Goal: Information Seeking & Learning: Learn about a topic

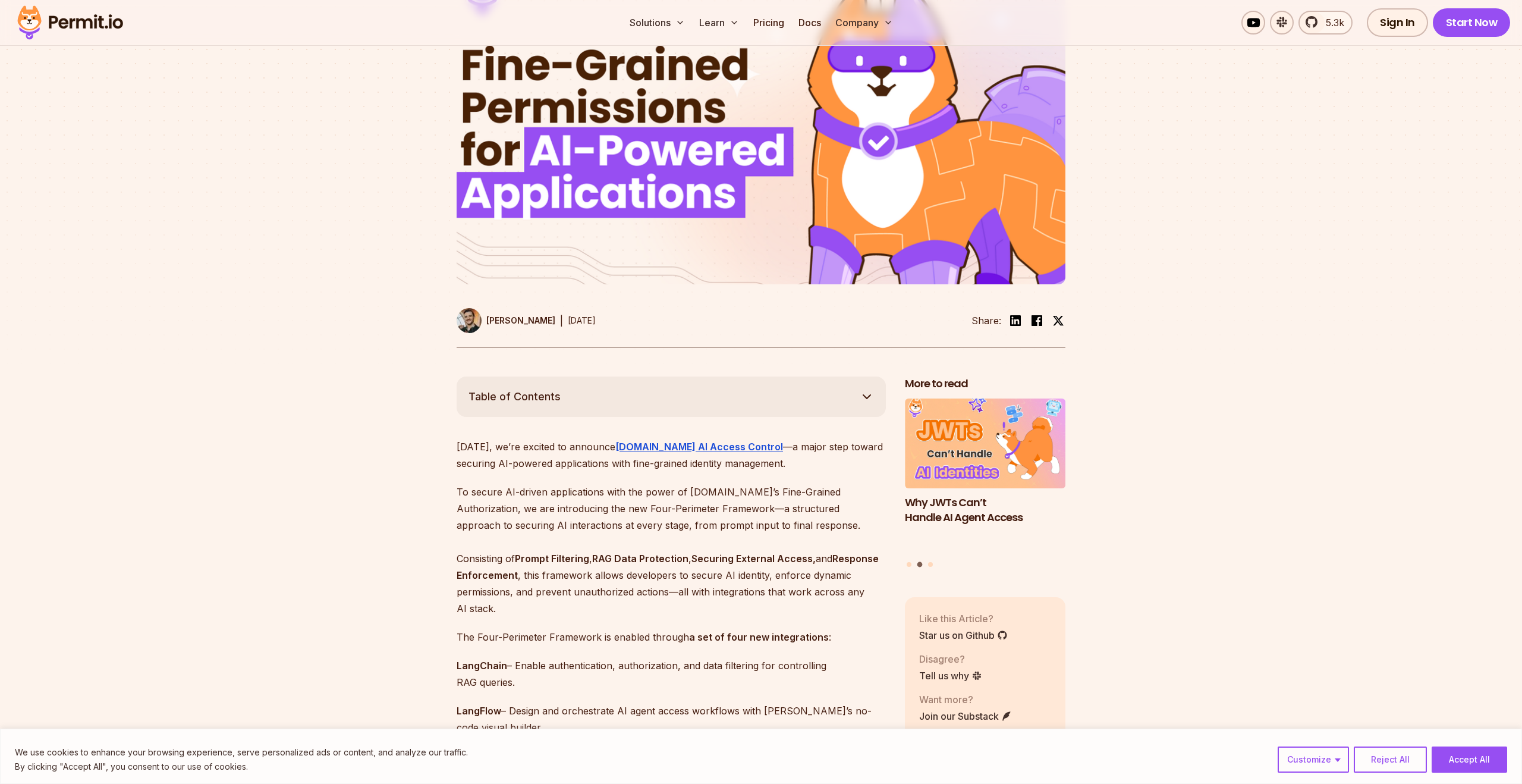
scroll to position [511, 0]
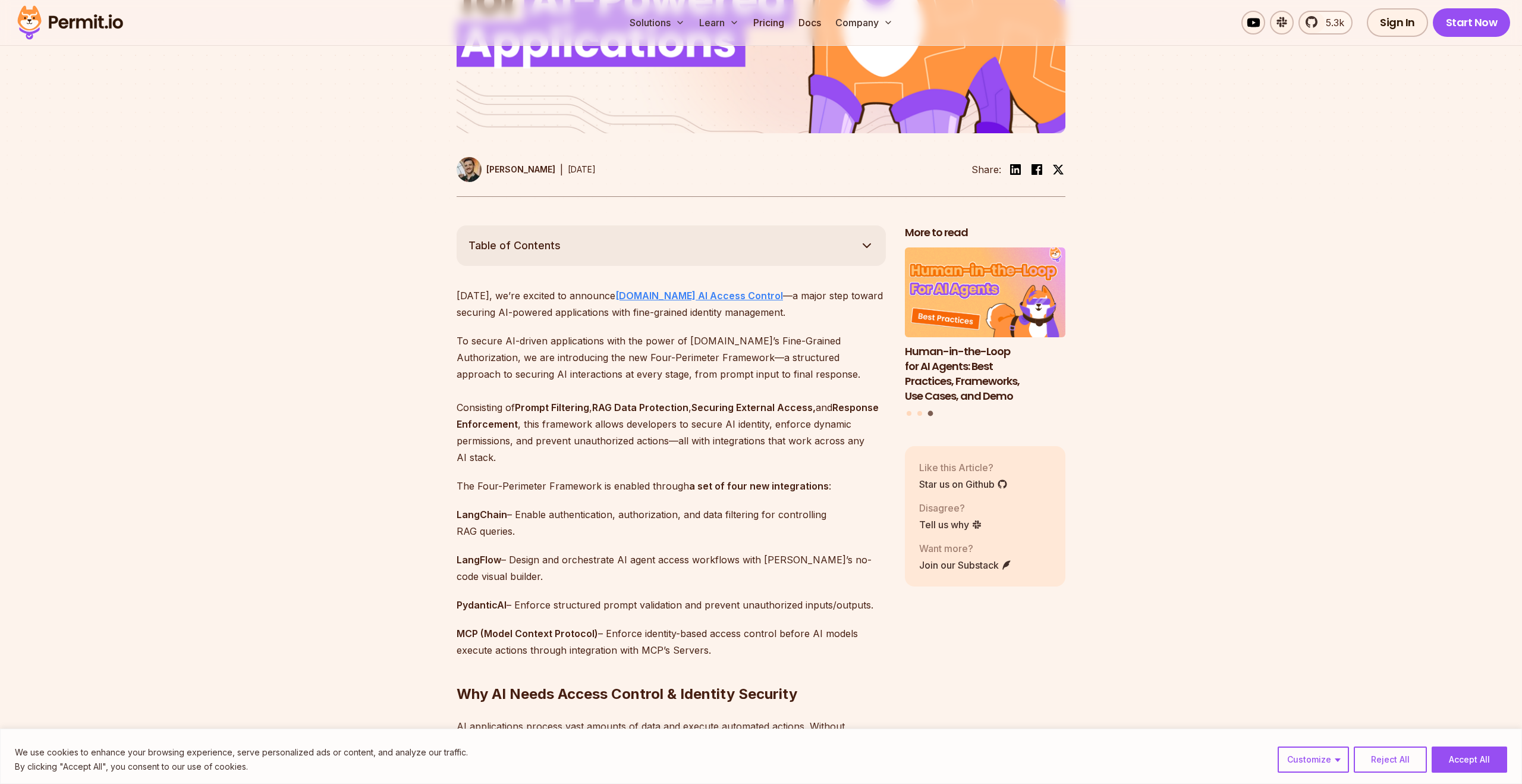
click at [721, 296] on strong "Permit.io AI Access Control" at bounding box center [699, 296] width 168 height 12
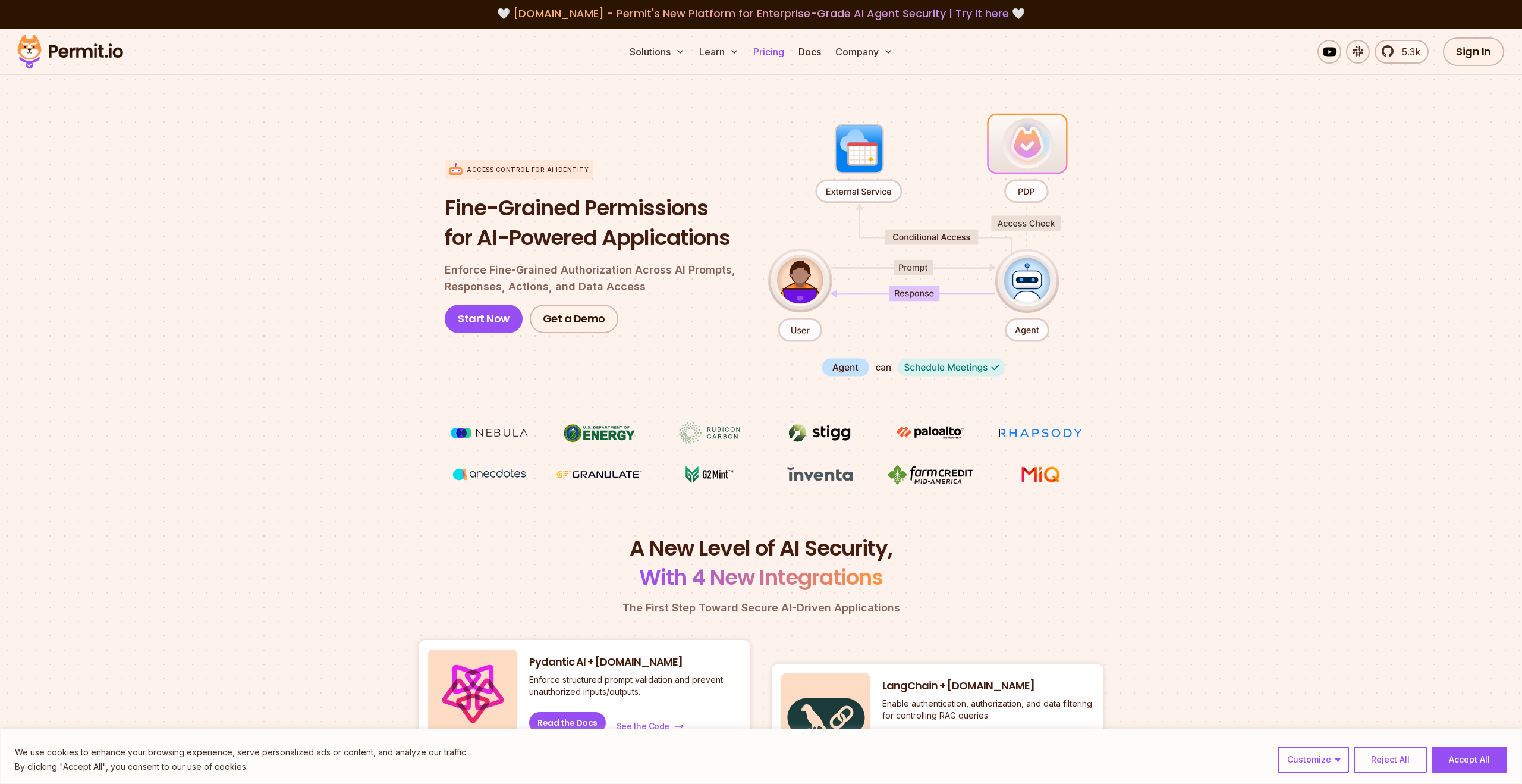
scroll to position [5, 0]
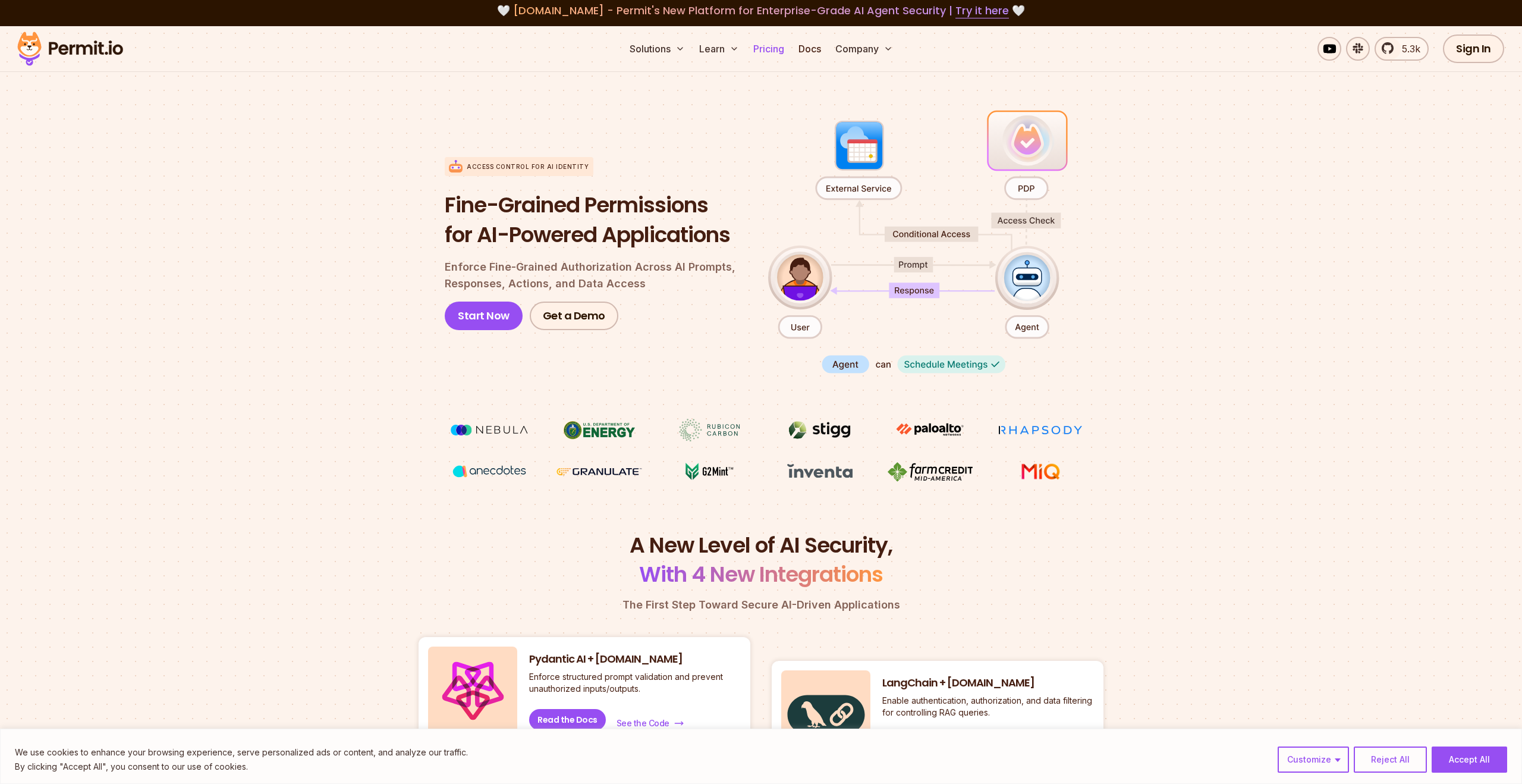
click at [776, 50] on link "Pricing" at bounding box center [769, 49] width 40 height 24
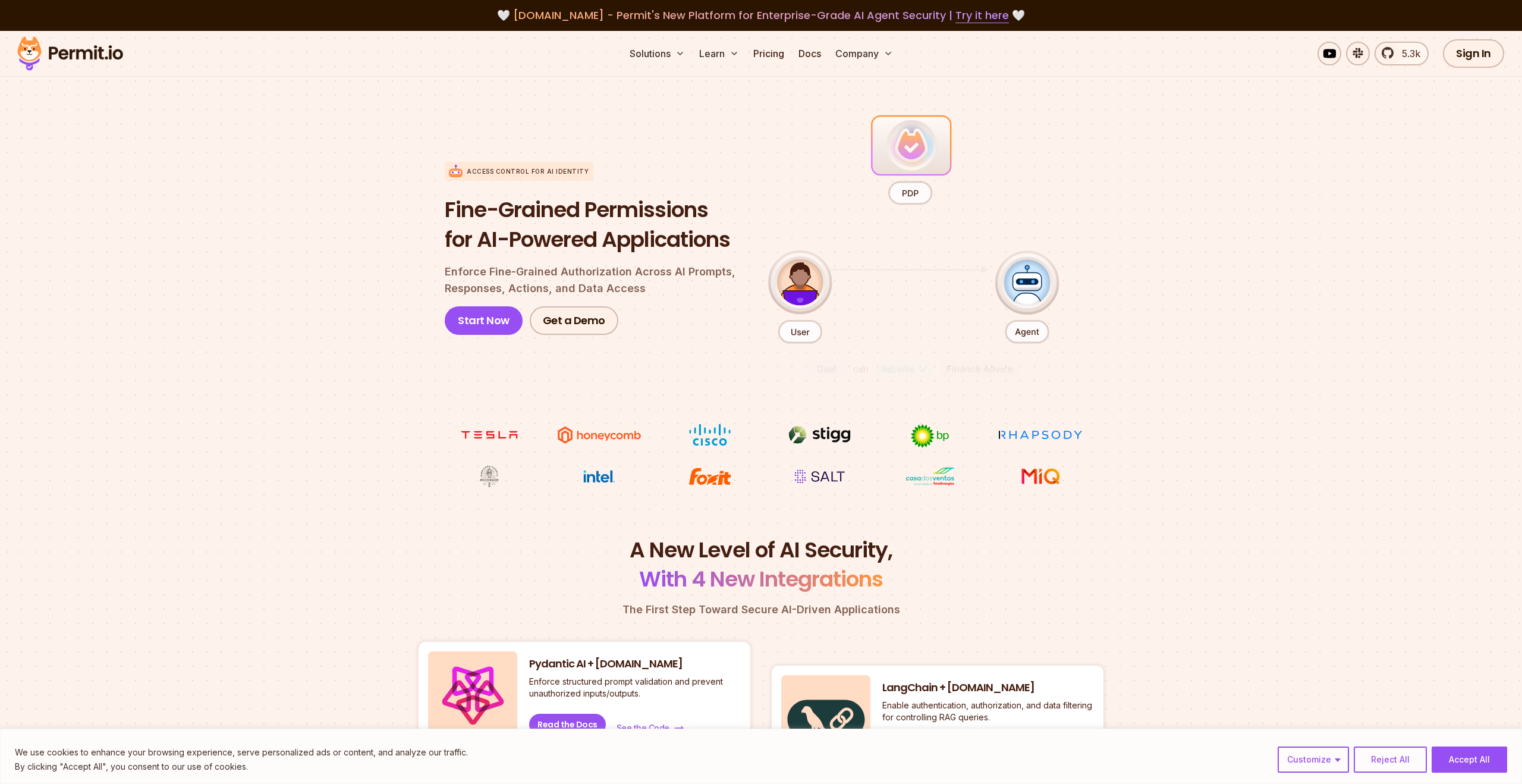
scroll to position [5, 0]
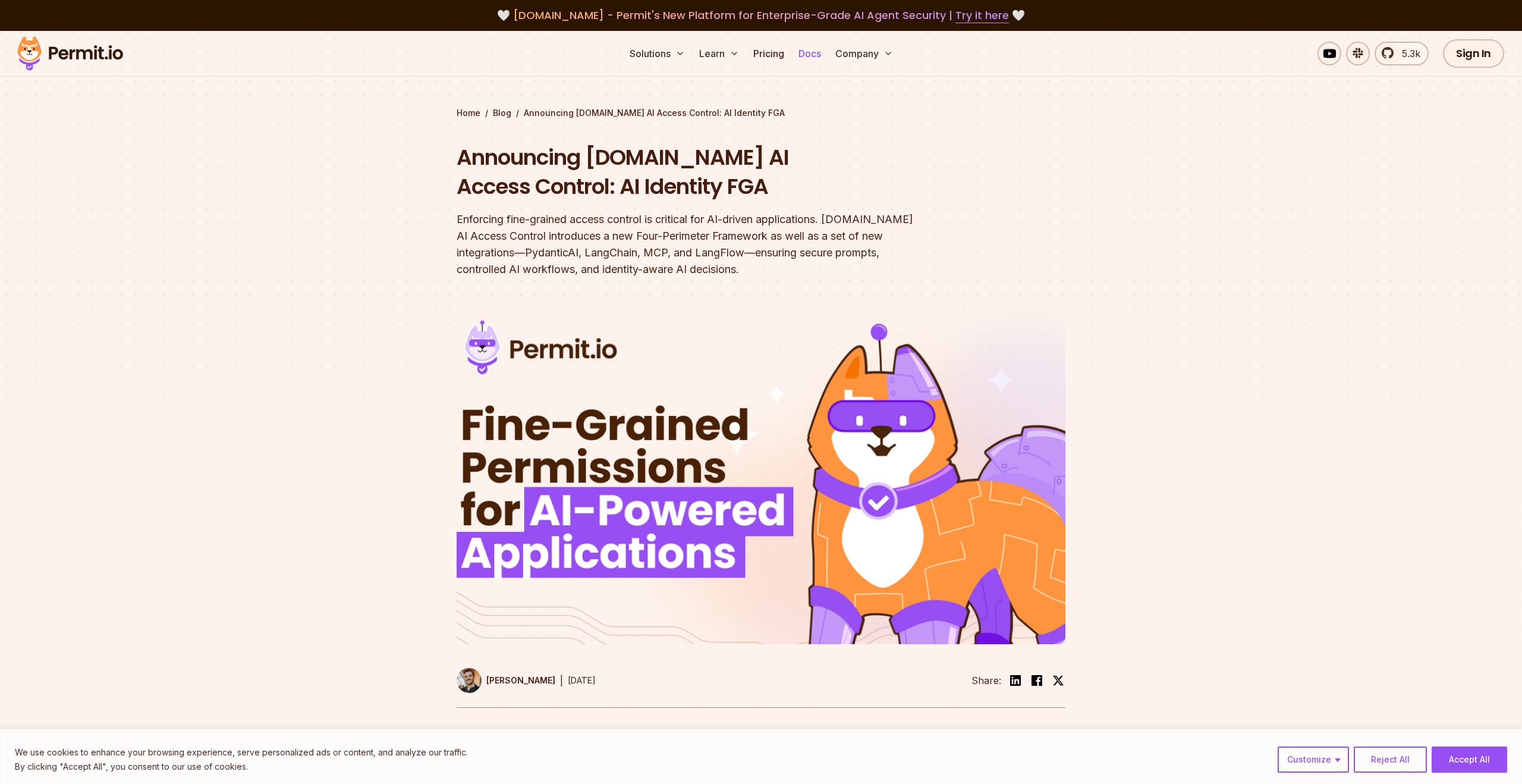
click at [820, 56] on link "Docs" at bounding box center [810, 54] width 32 height 24
